Goal: Task Accomplishment & Management: Manage account settings

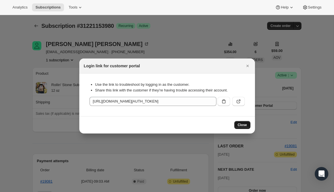
click at [241, 123] on span "Close" at bounding box center [242, 125] width 9 height 5
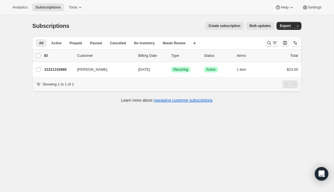
click at [273, 44] on icon "Search and filter results" at bounding box center [275, 43] width 6 height 6
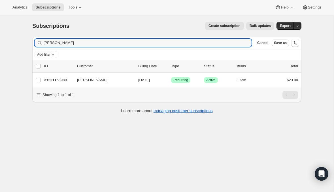
click at [245, 44] on div "gregor Clear" at bounding box center [143, 43] width 217 height 8
click at [244, 42] on div "gregor Clear" at bounding box center [143, 43] width 217 height 8
drag, startPoint x: 236, startPoint y: 44, endPoint x: 39, endPoint y: 34, distance: 197.7
click at [39, 34] on div "Subscriptions. This page is ready Subscriptions Create subscription Bulk update…" at bounding box center [167, 67] width 283 height 104
type input "karla"
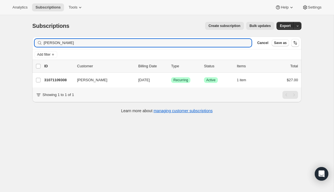
click at [86, 87] on div "Showing 1 to 1 of 1" at bounding box center [166, 94] width 269 height 15
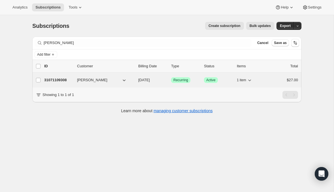
click at [85, 78] on span "Karla L Slay" at bounding box center [92, 80] width 30 height 6
click at [51, 79] on p "31071109308" at bounding box center [58, 80] width 28 height 6
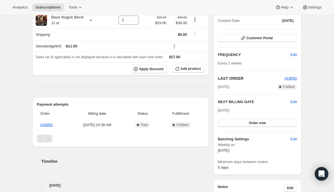
scroll to position [69, 0]
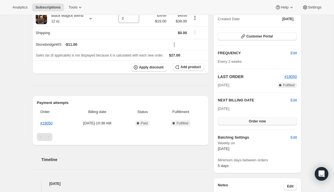
click at [264, 122] on span "Order now" at bounding box center [257, 121] width 17 height 5
click at [302, 111] on div "Subscription #31071109308. This page is ready Subscription #31071109308 Success…" at bounding box center [167, 160] width 283 height 429
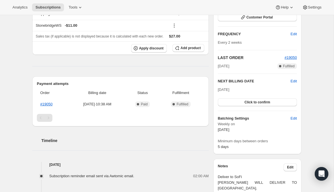
scroll to position [81, 0]
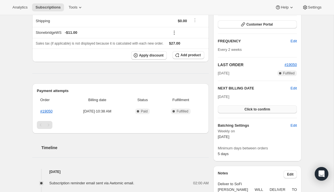
click at [250, 109] on span "Click to confirm" at bounding box center [258, 109] width 26 height 5
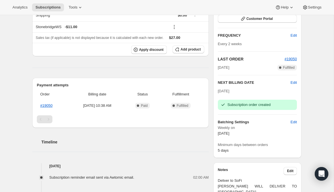
scroll to position [87, 0]
click at [293, 82] on span "Edit" at bounding box center [294, 82] width 6 height 6
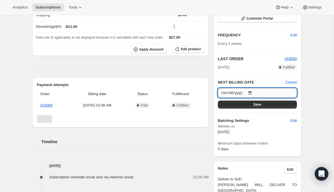
click at [232, 93] on input "2025-10-10" at bounding box center [257, 93] width 79 height 10
type input "2025-10-17"
click at [276, 111] on div "Plan Success Active | Created Date Sep 29, 2025 Customer Portal FREQUENCY Edit …" at bounding box center [257, 68] width 79 height 167
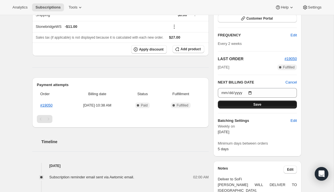
click at [264, 103] on button "Save" at bounding box center [257, 104] width 79 height 8
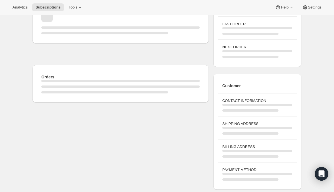
scroll to position [65, 0]
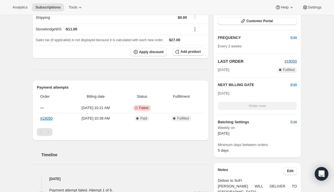
scroll to position [137, 0]
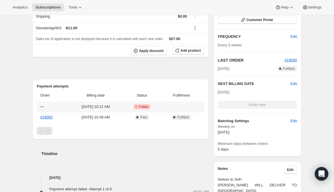
click at [86, 109] on span "Oct 6, 2025 · 10:21 AM" at bounding box center [95, 107] width 53 height 6
click at [294, 83] on span "Edit" at bounding box center [294, 84] width 6 height 6
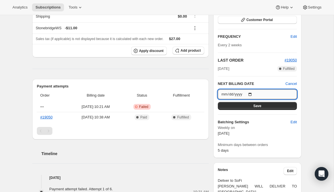
click at [229, 94] on input "2025-10-17" at bounding box center [257, 94] width 79 height 10
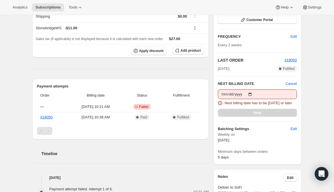
click at [273, 117] on div "Save" at bounding box center [257, 113] width 79 height 8
click at [259, 95] on input "2025-10-06" at bounding box center [257, 94] width 79 height 10
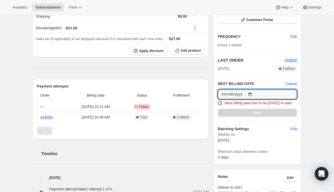
type input "2025-10-07"
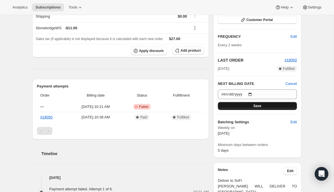
click at [267, 107] on button "Save" at bounding box center [257, 106] width 79 height 8
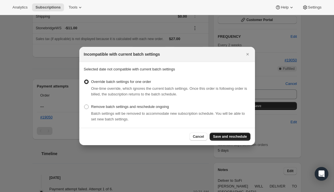
click at [228, 137] on span "Save and reschedule" at bounding box center [230, 136] width 34 height 5
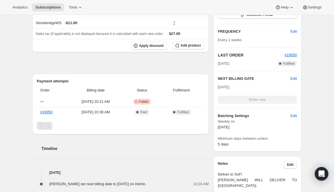
scroll to position [220, 0]
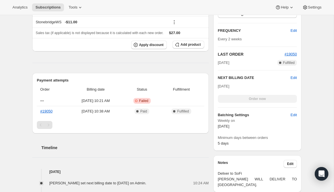
click at [124, 94] on th "Billing date" at bounding box center [96, 89] width 56 height 12
click at [119, 98] on td "Oct 6, 2025 · 10:21 AM" at bounding box center [96, 101] width 56 height 10
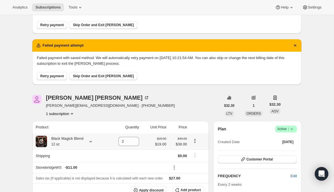
scroll to position [74, 0]
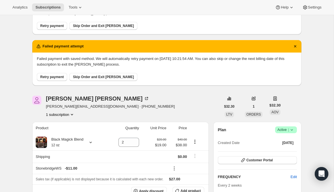
click at [108, 75] on span "Skip Order and Exit Dunning" at bounding box center [103, 77] width 61 height 5
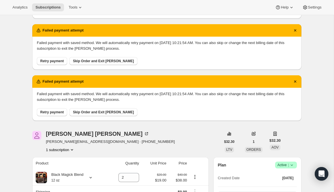
click at [91, 64] on button "Skip Order and Exit Dunning" at bounding box center [103, 61] width 68 height 8
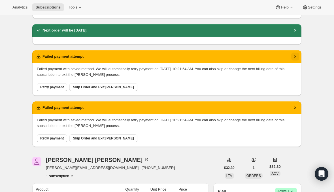
click at [299, 56] on button "Dismiss notification" at bounding box center [296, 56] width 8 height 8
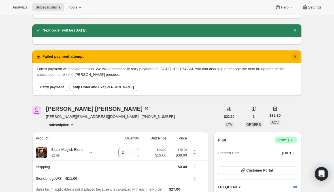
click at [296, 54] on icon "Dismiss notification" at bounding box center [296, 57] width 6 height 6
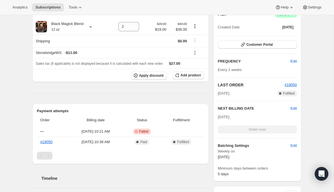
scroll to position [140, 0]
click at [294, 107] on span "Edit" at bounding box center [294, 108] width 6 height 6
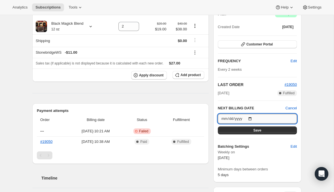
click at [227, 121] on input "2025-10-31" at bounding box center [257, 119] width 79 height 10
click at [242, 117] on input "2025-10-31" at bounding box center [257, 119] width 79 height 10
click at [299, 105] on div "Plan Success Active | Created Date Sep 29, 2025 Customer Portal FREQUENCY Edit …" at bounding box center [258, 94] width 88 height 176
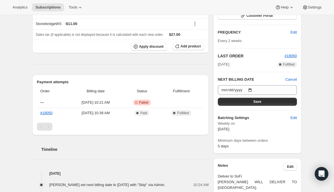
scroll to position [169, 0]
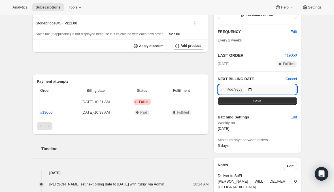
click at [236, 85] on input "2025-10-31" at bounding box center [257, 90] width 79 height 10
type input "2025-10-07"
click at [263, 101] on button "Save" at bounding box center [257, 101] width 79 height 8
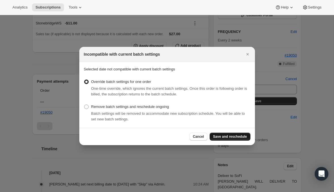
click at [227, 134] on button "Save and reschedule" at bounding box center [230, 136] width 41 height 8
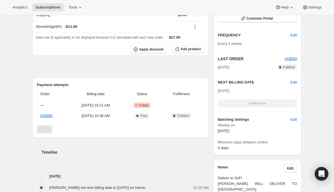
scroll to position [180, 0]
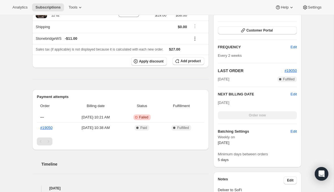
click at [238, 117] on div "Order now" at bounding box center [257, 115] width 79 height 8
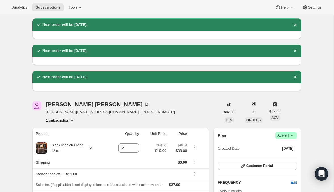
scroll to position [39, 0]
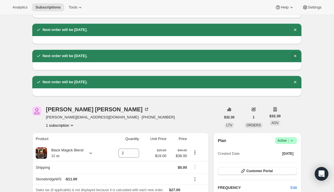
click at [297, 55] on icon "Dismiss notification" at bounding box center [296, 56] width 6 height 6
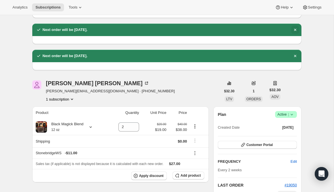
click at [296, 29] on icon "Dismiss notification" at bounding box center [295, 30] width 2 height 2
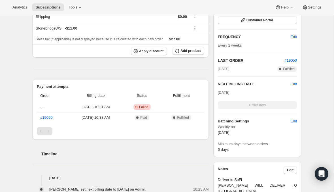
scroll to position [136, 0]
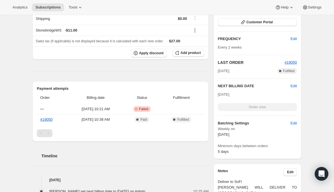
click at [315, 64] on div "Subscription #31071109308. This page is ready Subscription #31071109308 Success…" at bounding box center [167, 162] width 334 height 566
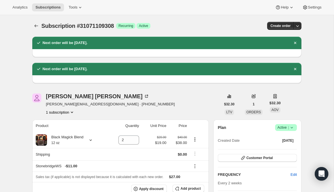
scroll to position [0, 0]
click at [297, 70] on icon "Dismiss notification" at bounding box center [296, 69] width 6 height 6
